Goal: Task Accomplishment & Management: Manage account settings

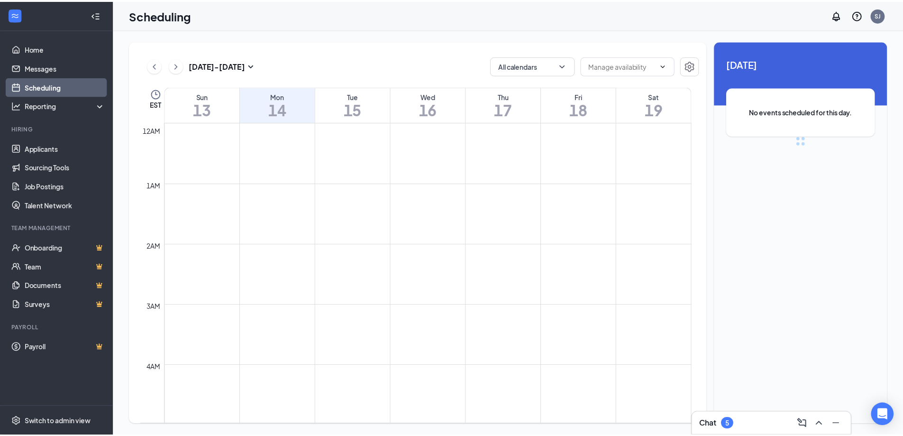
scroll to position [466, 0]
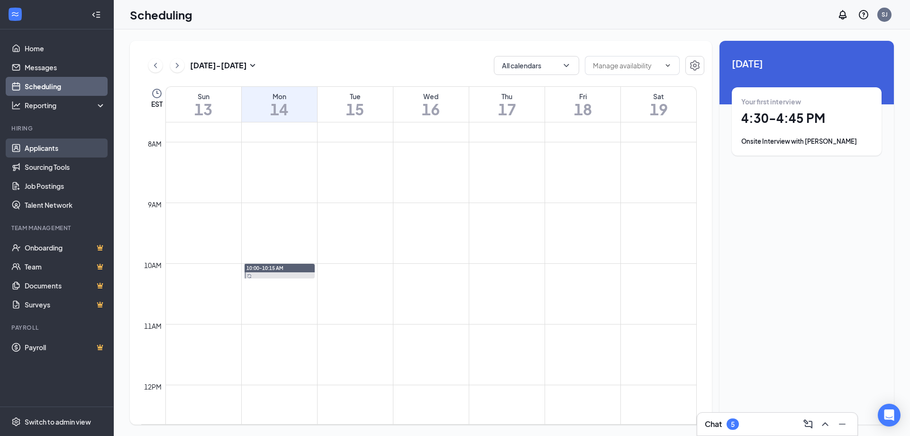
click at [42, 147] on link "Applicants" at bounding box center [65, 147] width 81 height 19
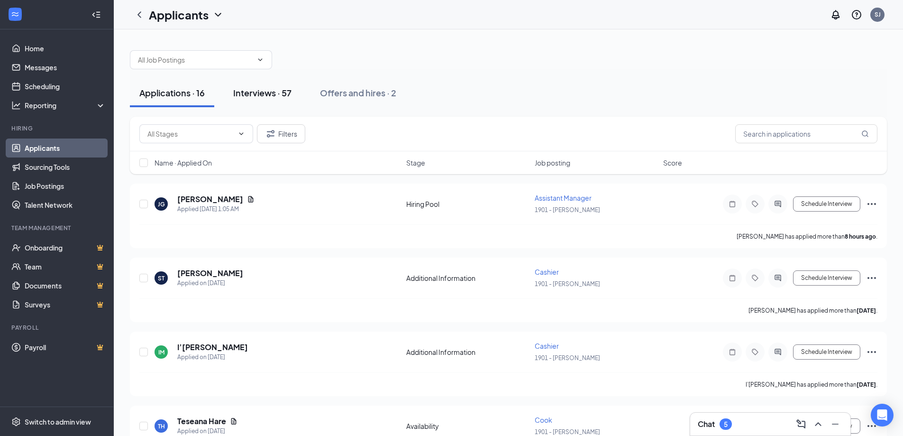
click at [266, 80] on button "Interviews · 57" at bounding box center [262, 93] width 77 height 28
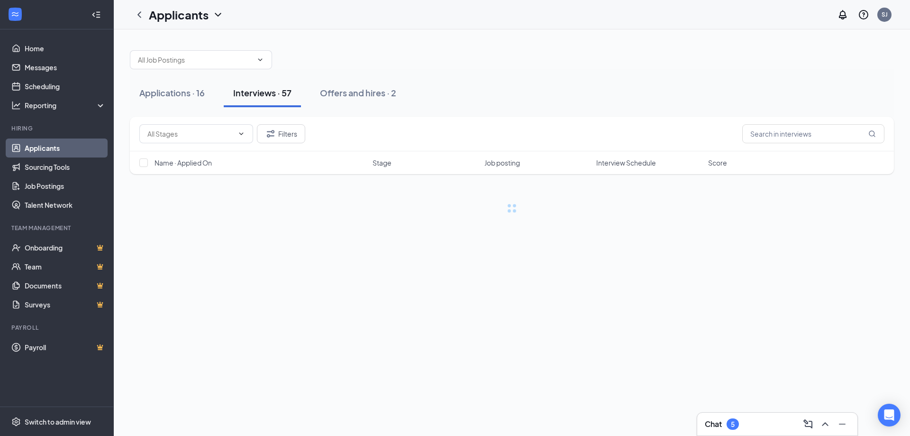
click at [267, 86] on button "Interviews · 57" at bounding box center [262, 93] width 77 height 28
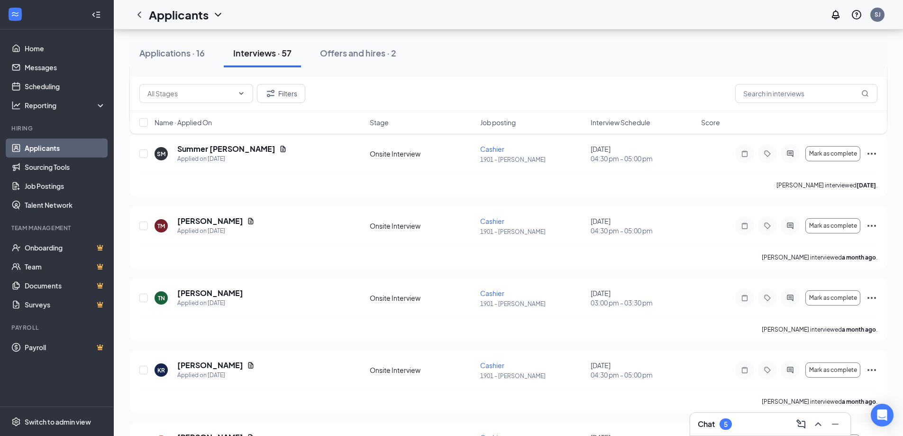
scroll to position [3344, 0]
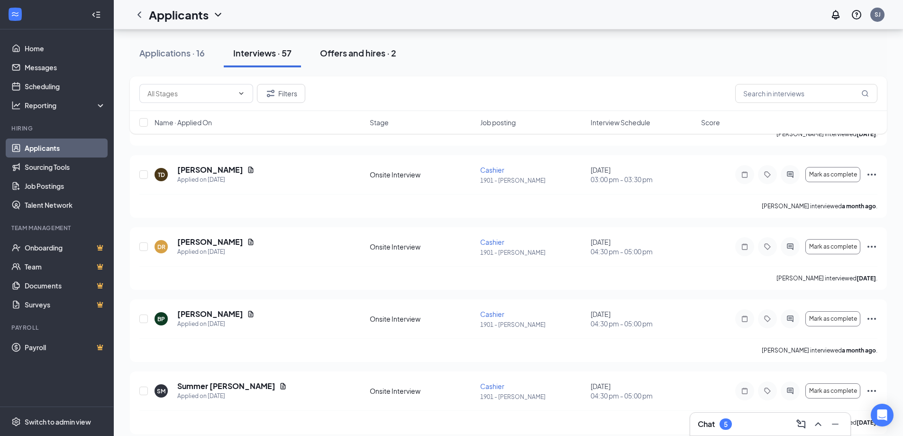
click at [380, 57] on div "Offers and hires · 2" at bounding box center [358, 53] width 76 height 12
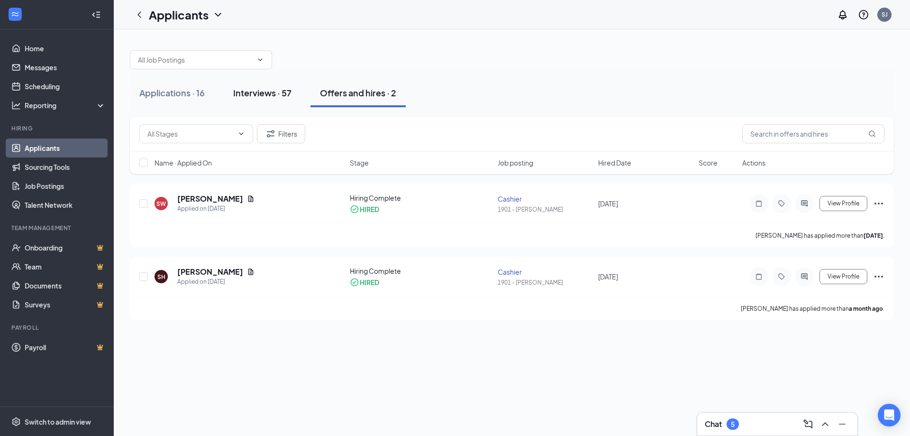
click at [274, 96] on div "Interviews · 57" at bounding box center [262, 93] width 58 height 12
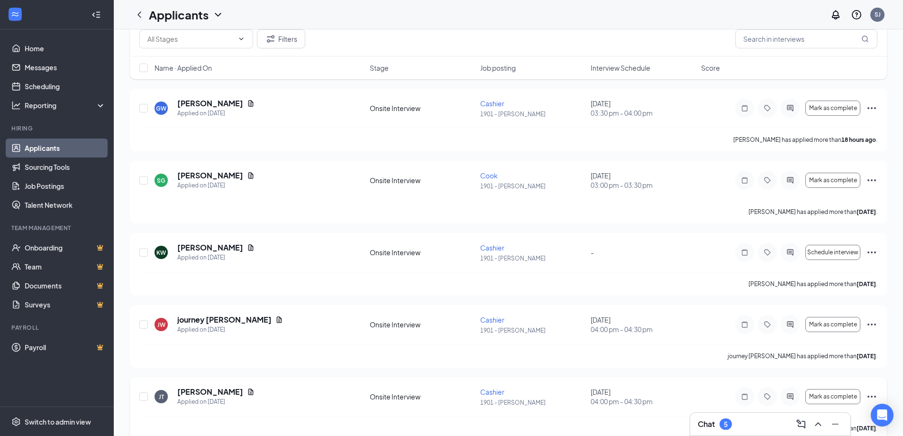
scroll to position [190, 0]
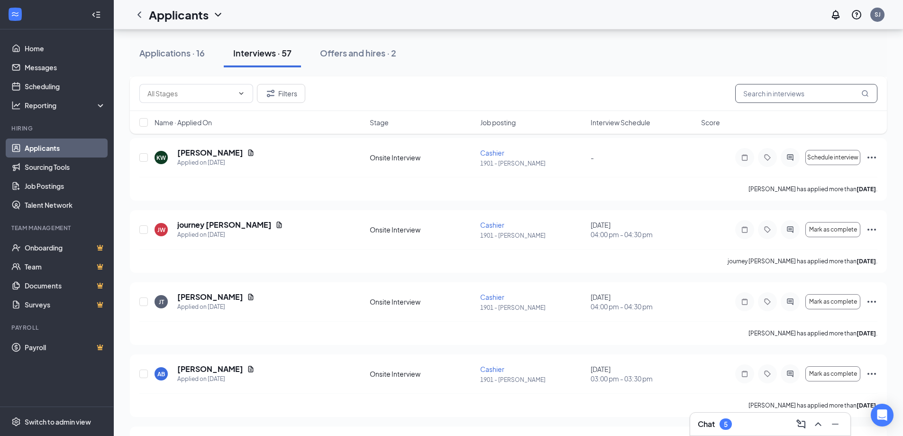
click at [766, 94] on input "text" at bounding box center [807, 93] width 142 height 19
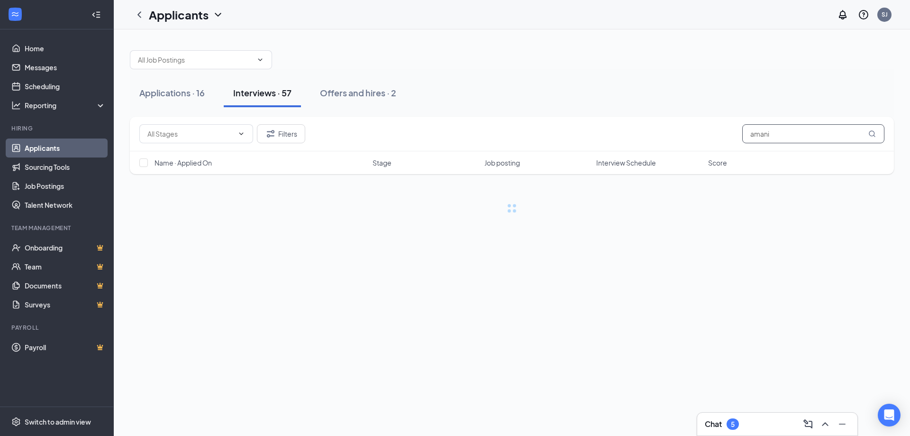
type input "amani"
click at [874, 133] on icon "MagnifyingGlass" at bounding box center [872, 133] width 6 height 6
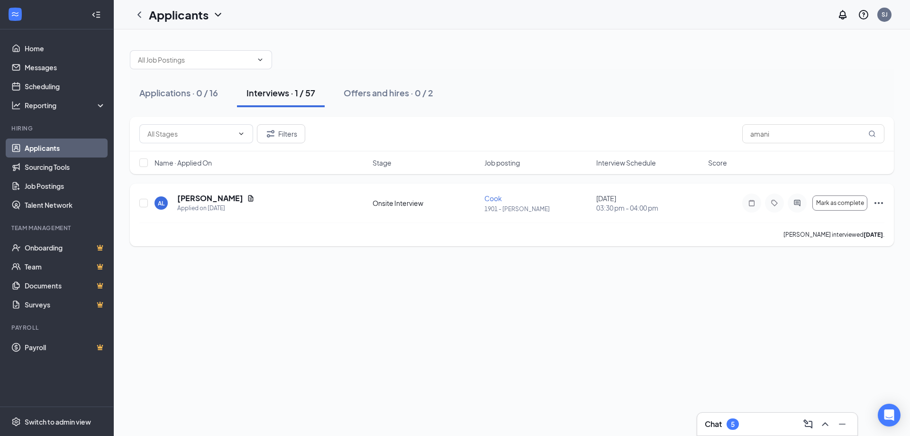
click at [269, 212] on div "AL [PERSON_NAME] Applied on [DATE]" at bounding box center [261, 203] width 212 height 20
click at [877, 201] on icon "Ellipses" at bounding box center [879, 202] width 11 height 11
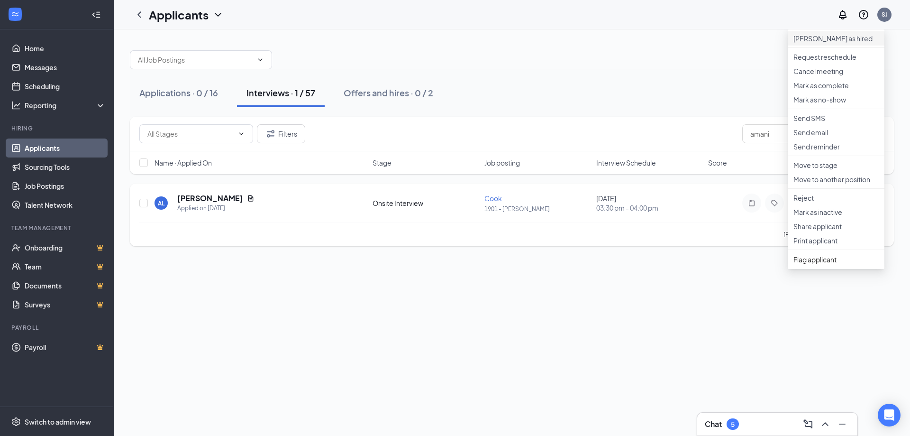
click at [853, 46] on li "[PERSON_NAME] as hired" at bounding box center [836, 38] width 97 height 14
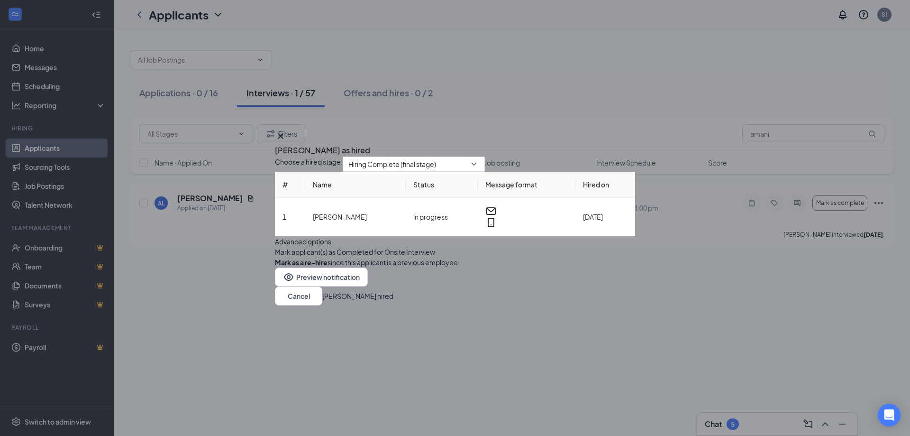
click at [394, 301] on button "[PERSON_NAME] hired" at bounding box center [357, 296] width 71 height 10
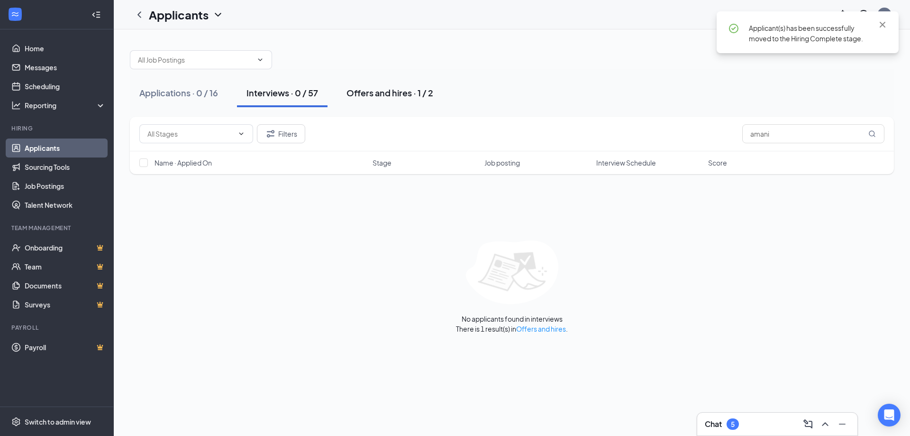
click at [424, 91] on div "Offers and hires · 1 / 2" at bounding box center [390, 93] width 87 height 12
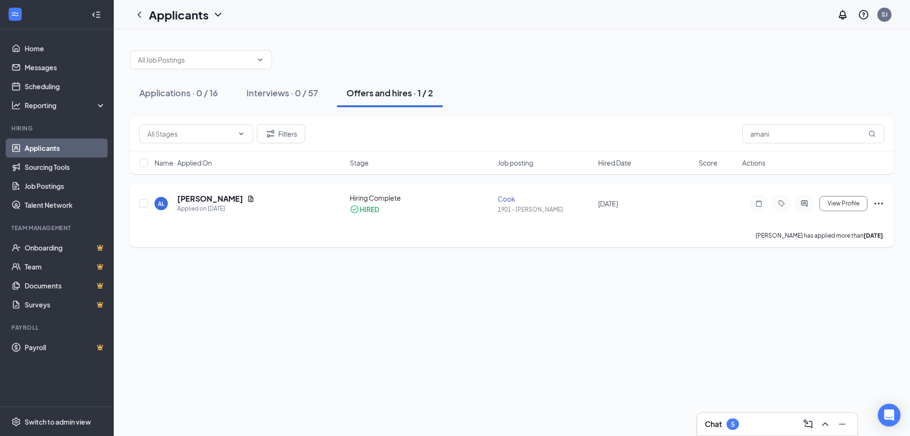
click at [312, 195] on div "AL [PERSON_NAME] Applied on [DATE]" at bounding box center [250, 203] width 190 height 20
click at [834, 208] on button "View Profile" at bounding box center [844, 203] width 48 height 15
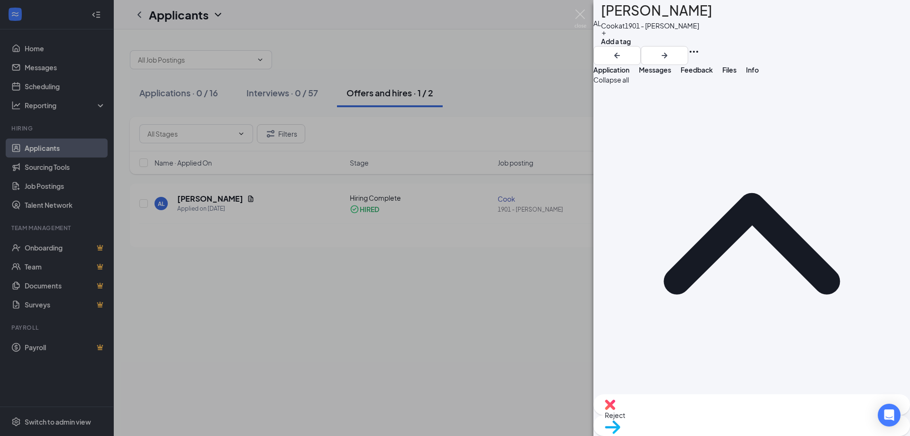
click at [671, 74] on span "Messages" at bounding box center [655, 69] width 32 height 9
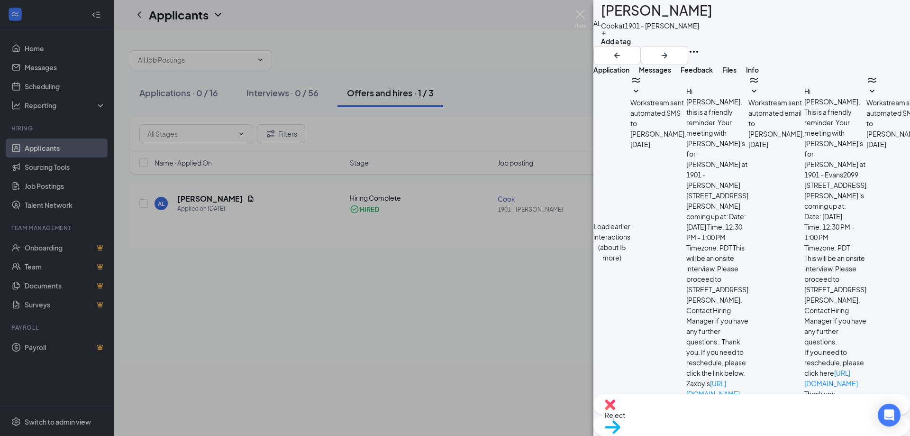
click at [713, 74] on button "Feedback" at bounding box center [697, 69] width 32 height 9
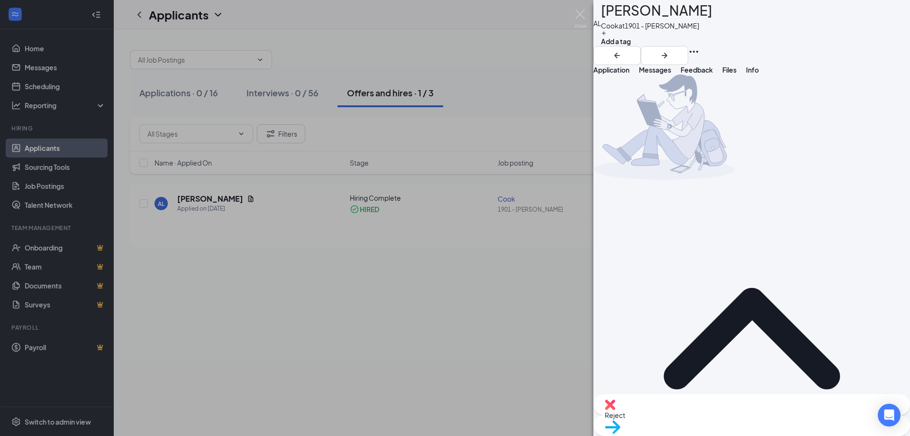
click at [737, 74] on span "Files" at bounding box center [730, 69] width 14 height 9
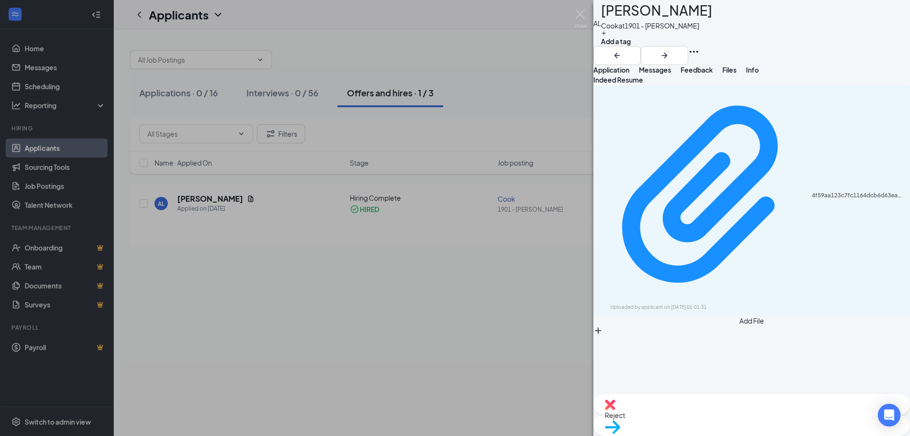
click at [759, 74] on button "Info" at bounding box center [752, 69] width 13 height 9
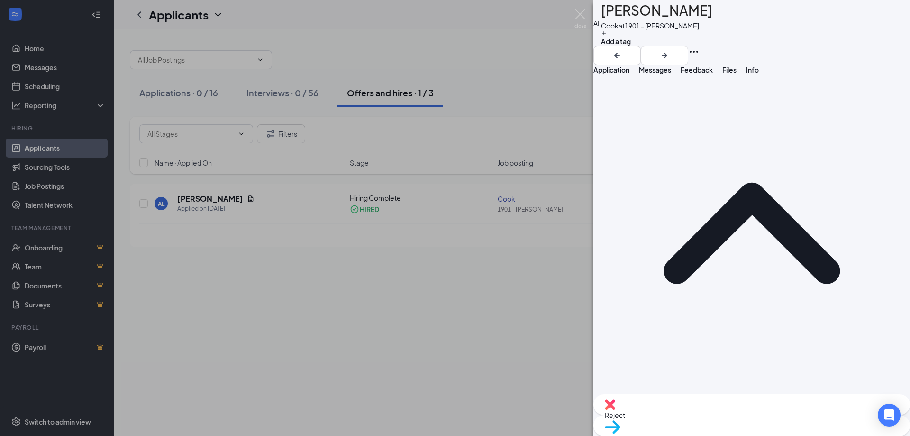
drag, startPoint x: 588, startPoint y: 191, endPoint x: 204, endPoint y: 15, distance: 422.3
click at [588, 191] on div "[PERSON_NAME] [PERSON_NAME] at 1901 - [PERSON_NAME] Add a tag Application Messa…" at bounding box center [455, 218] width 910 height 436
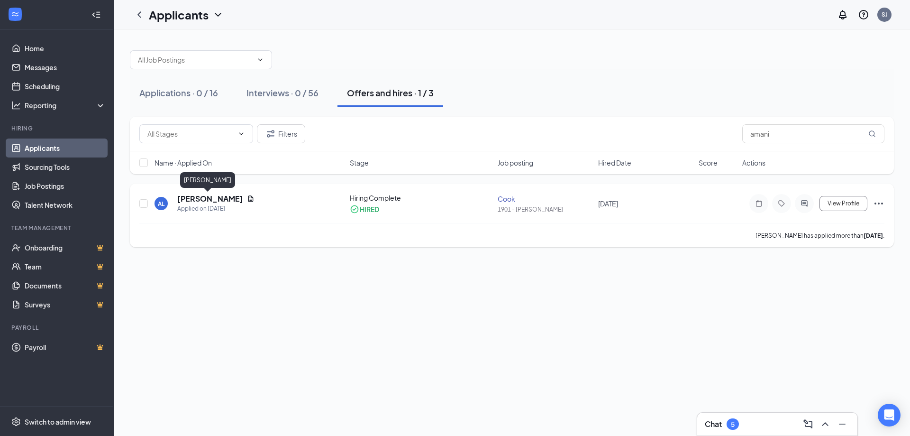
click at [215, 196] on h5 "[PERSON_NAME]" at bounding box center [210, 198] width 66 height 10
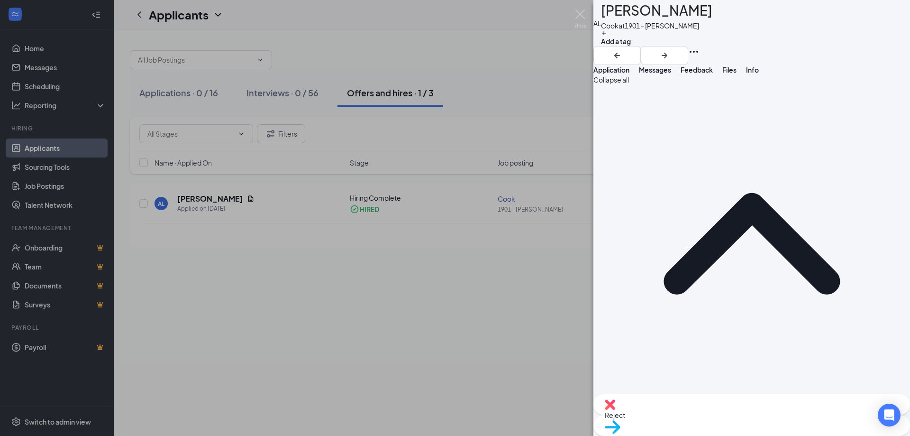
click at [671, 74] on span "Messages" at bounding box center [655, 69] width 32 height 9
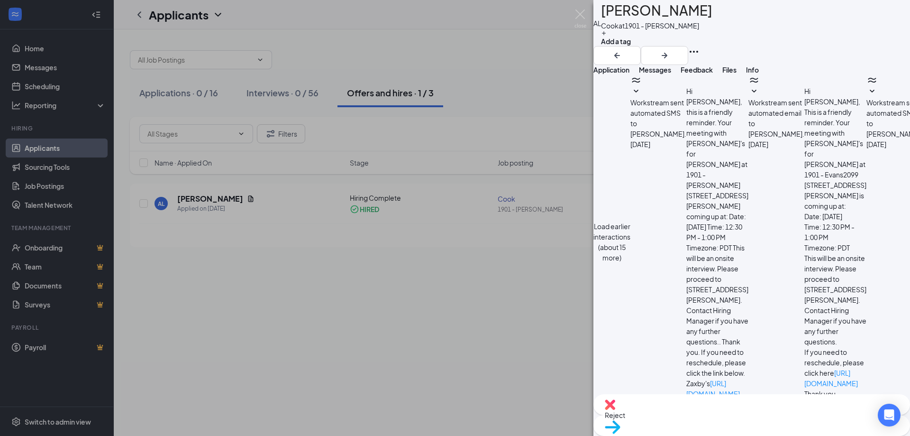
scroll to position [66, 0]
click at [713, 74] on span "Feedback" at bounding box center [697, 69] width 32 height 9
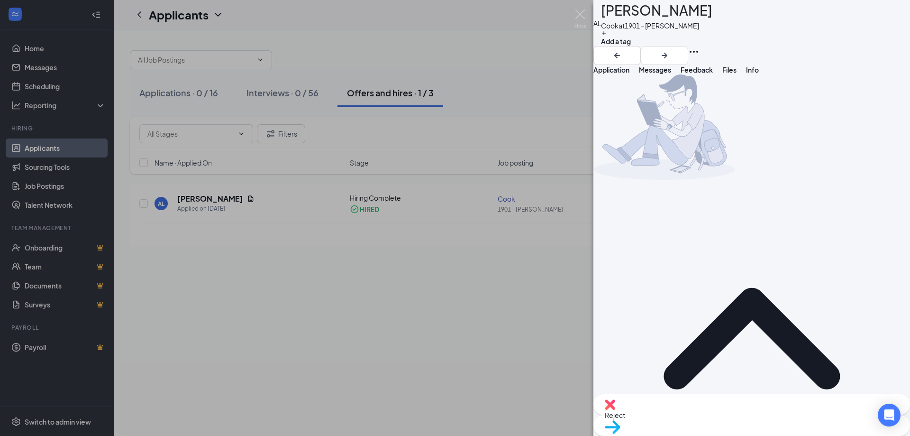
click at [737, 73] on button "Files" at bounding box center [730, 69] width 14 height 9
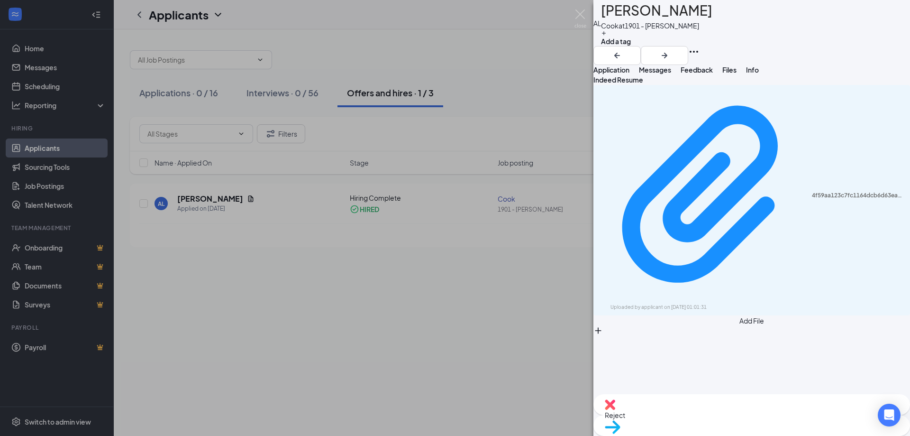
click at [835, 74] on div "Application Messages Feedback Files Info" at bounding box center [752, 69] width 317 height 9
click at [759, 74] on button "Info" at bounding box center [752, 69] width 13 height 9
